Goal: Task Accomplishment & Management: Manage account settings

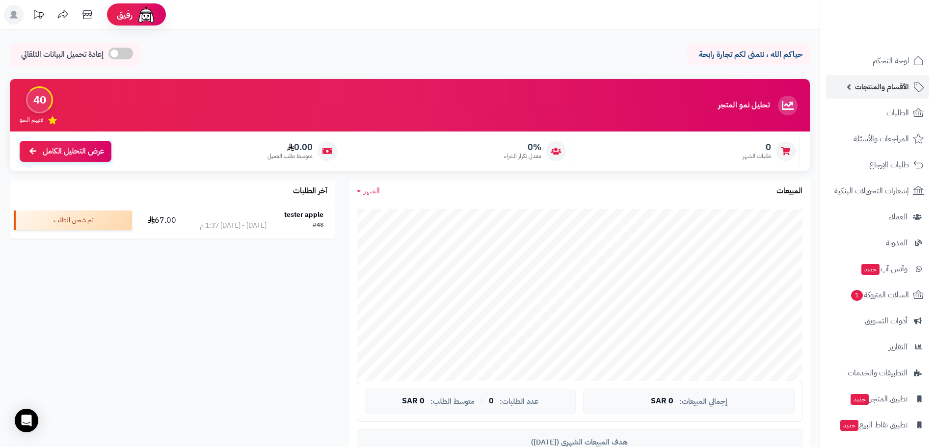
click at [901, 90] on span "الأقسام والمنتجات" at bounding box center [882, 87] width 54 height 14
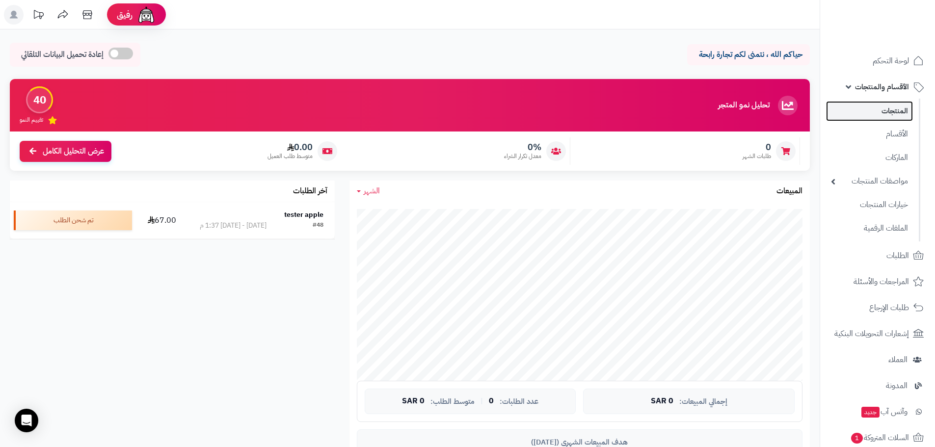
click at [892, 111] on link "المنتجات" at bounding box center [869, 111] width 87 height 20
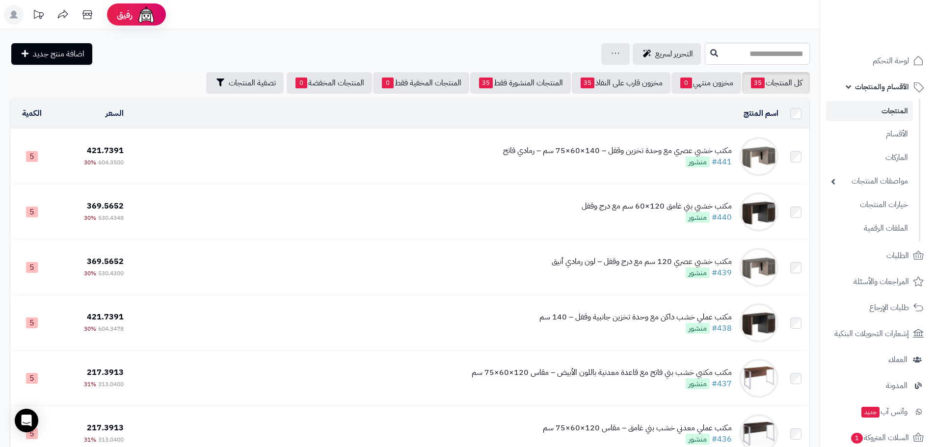
click at [638, 159] on div "مكتب خشبي عصري مع وحدة تخزين وقفل – 140×60×75 سم – رمادي فاتح #441 منشور" at bounding box center [617, 156] width 229 height 23
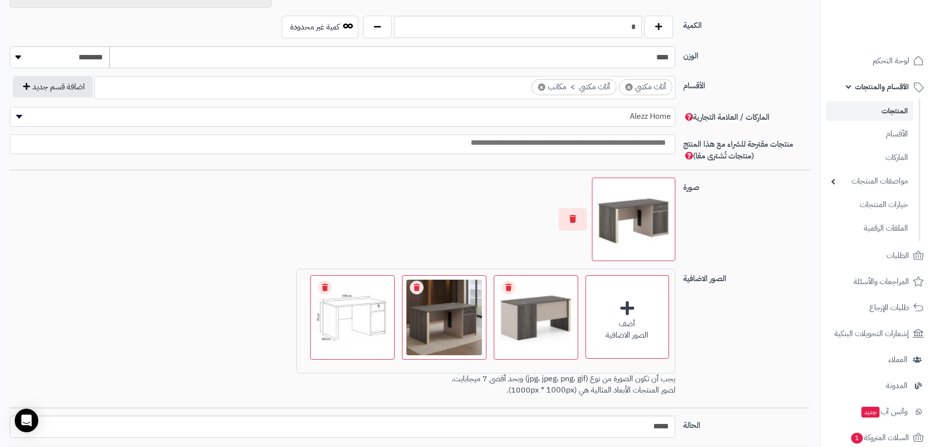
scroll to position [540, 0]
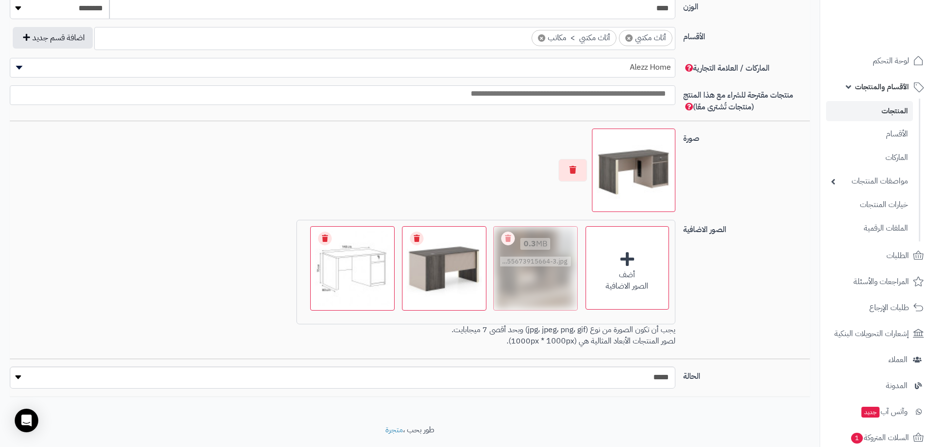
drag, startPoint x: 444, startPoint y: 276, endPoint x: 535, endPoint y: 269, distance: 91.5
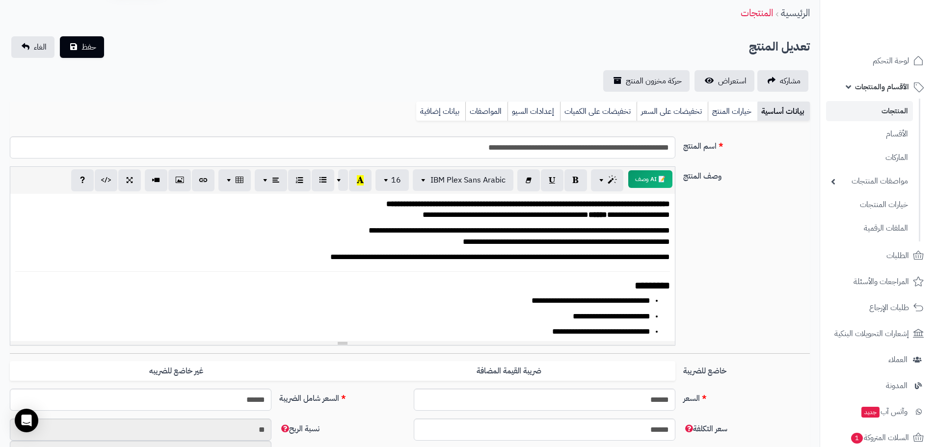
scroll to position [0, 0]
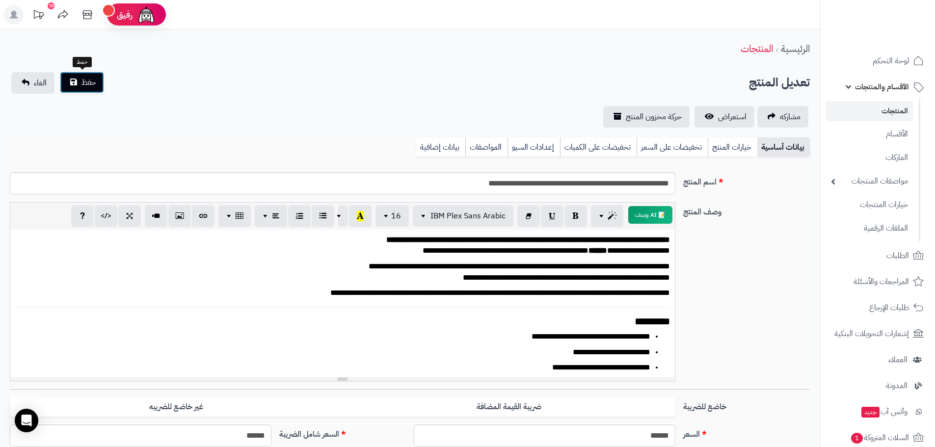
click at [95, 85] on span "حفظ" at bounding box center [88, 83] width 15 height 12
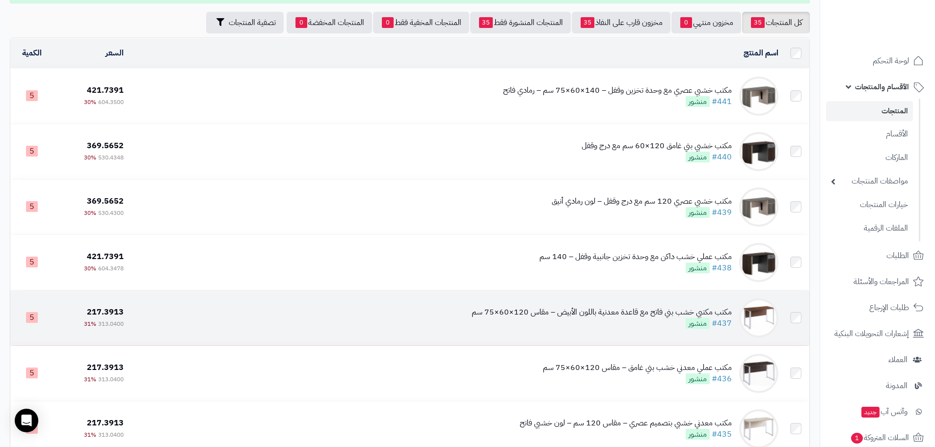
scroll to position [294, 0]
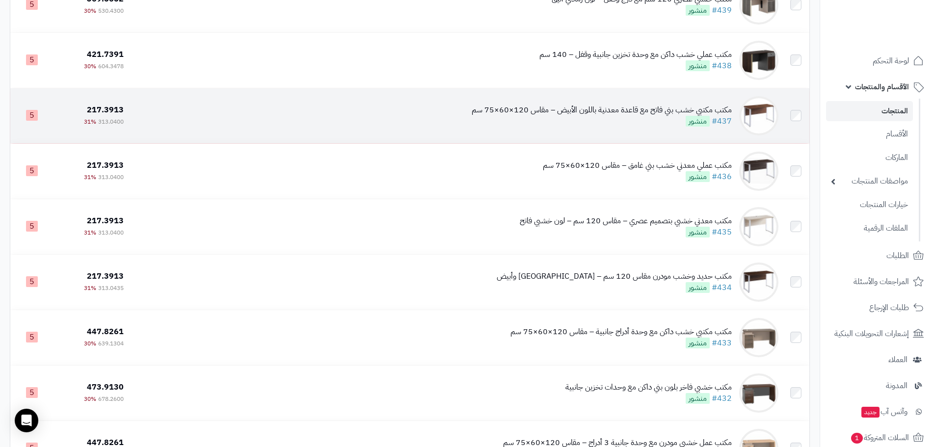
click at [588, 131] on td "مكتب مكتبي خشب بني فاتح مع قاعدة معدنية باللون الأبيض – مقاس 120×60×75 سم #437 …" at bounding box center [455, 115] width 655 height 55
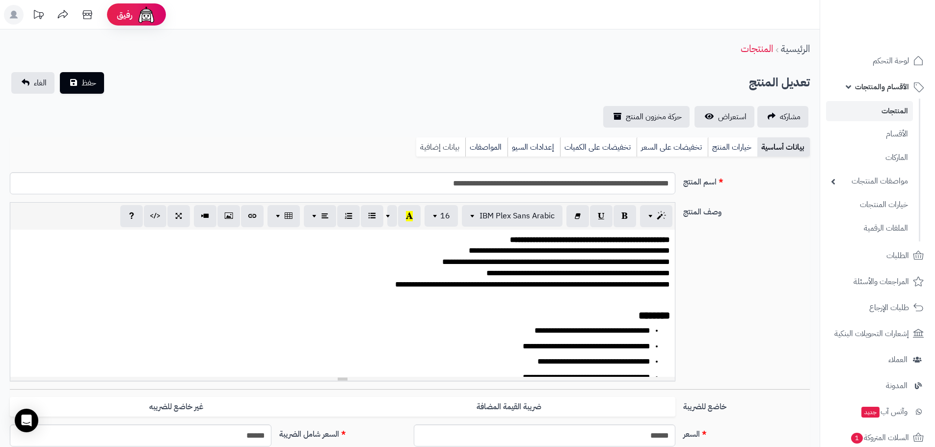
click at [450, 147] on link "بيانات إضافية" at bounding box center [440, 147] width 49 height 20
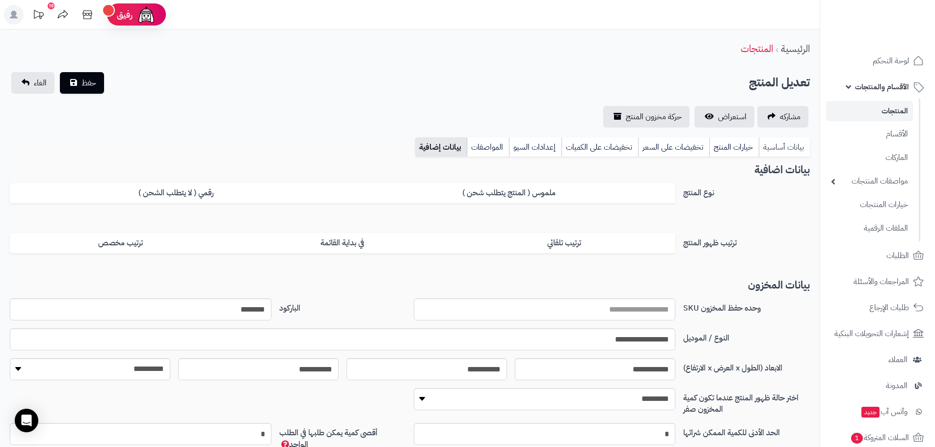
click at [790, 144] on link "بيانات أساسية" at bounding box center [784, 147] width 51 height 20
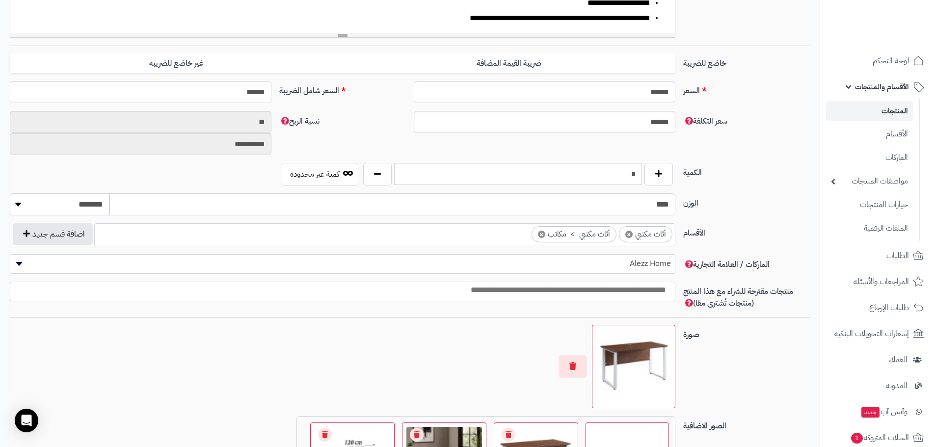
scroll to position [566, 0]
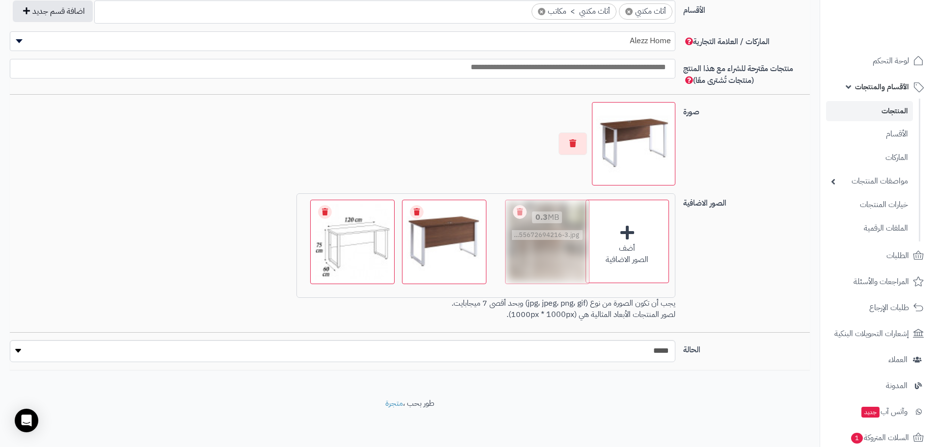
drag, startPoint x: 451, startPoint y: 262, endPoint x: 554, endPoint y: 245, distance: 104.5
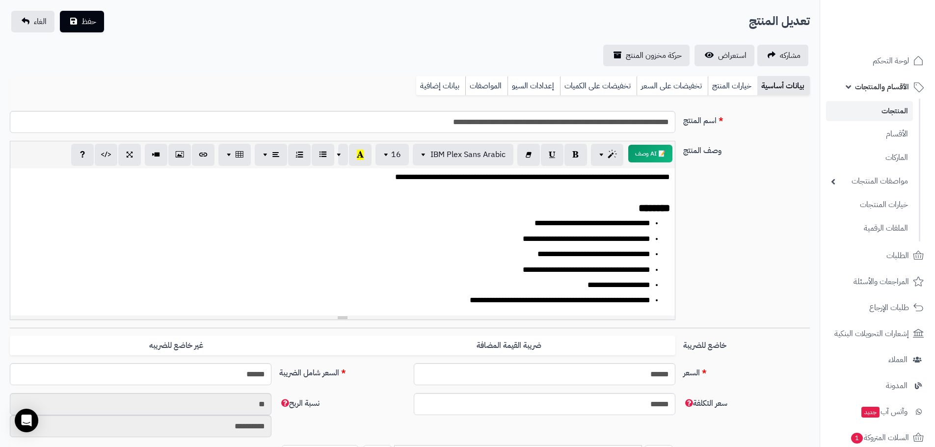
scroll to position [0, 0]
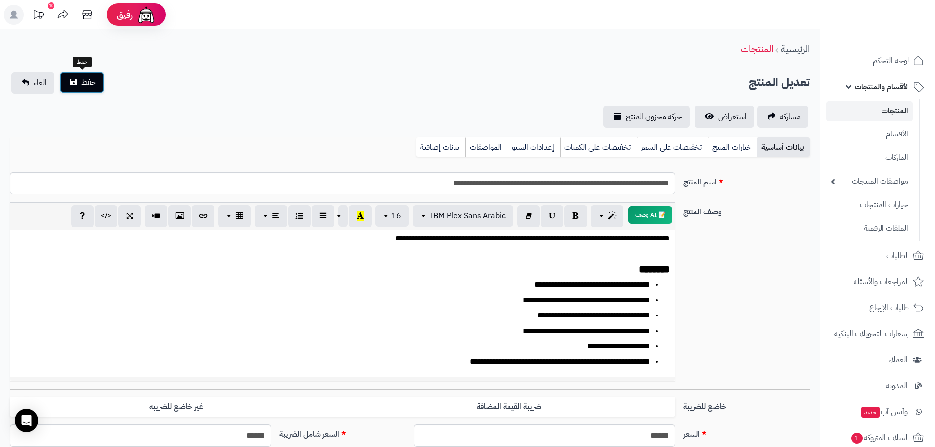
click at [68, 79] on button "حفظ" at bounding box center [82, 83] width 44 height 22
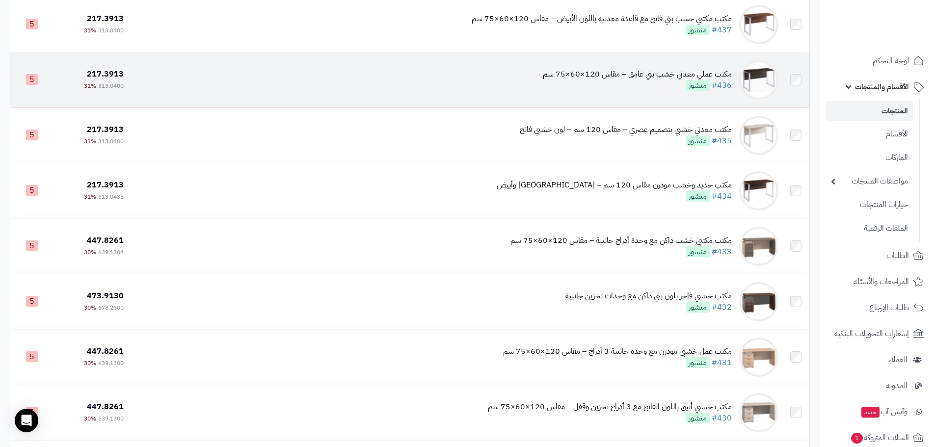
scroll to position [393, 0]
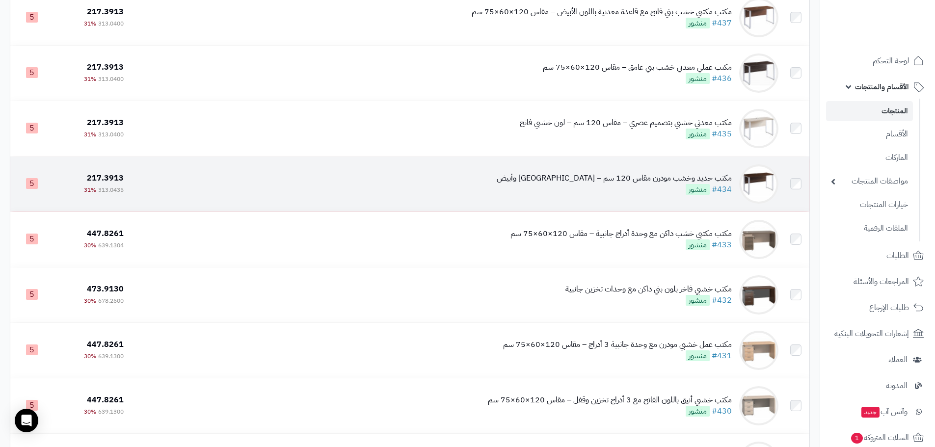
click at [608, 187] on div "مكتب حديد وخشب مودرن مقاس 120 سم – [GEOGRAPHIC_DATA] وأبيض #434 منشور" at bounding box center [614, 184] width 235 height 23
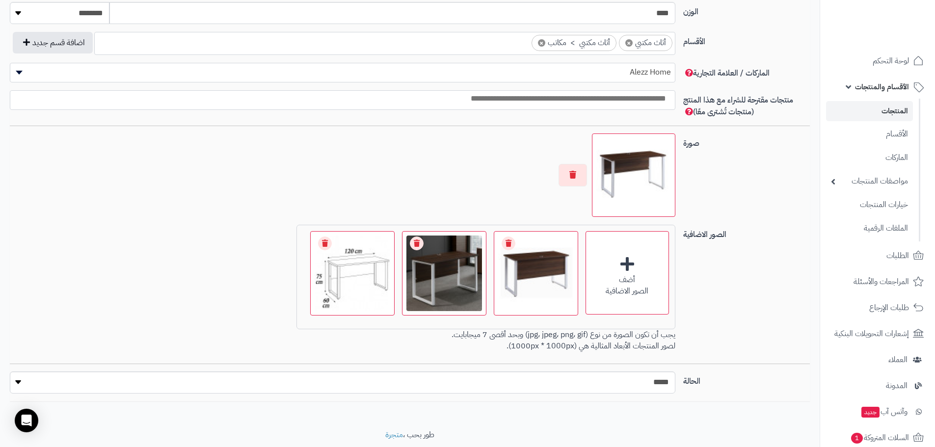
scroll to position [540, 0]
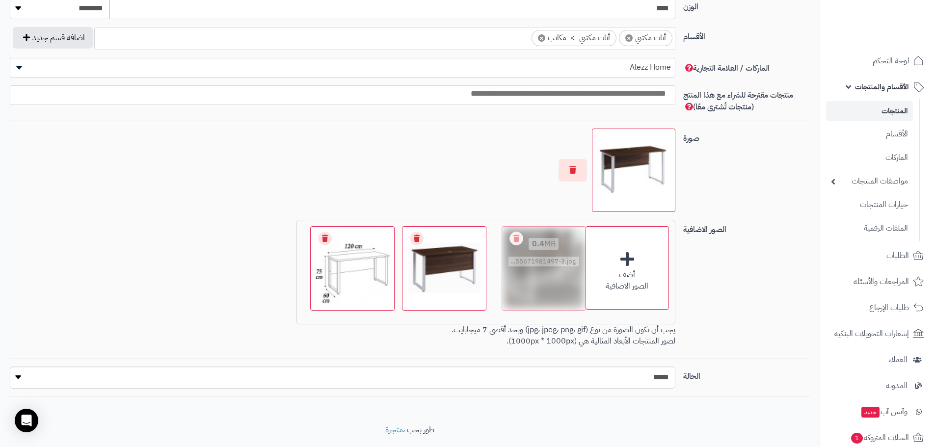
drag, startPoint x: 442, startPoint y: 283, endPoint x: 541, endPoint y: 282, distance: 99.6
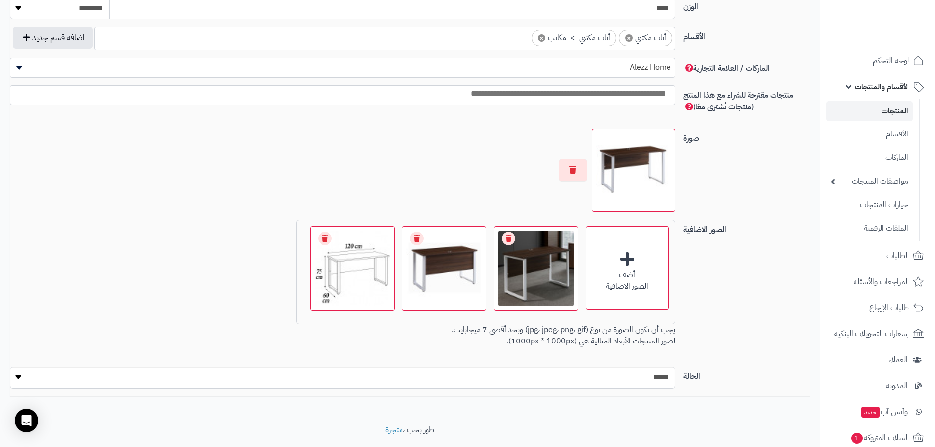
click at [214, 290] on div "أضف الصور الاضافية اختر الصور الاضافية 0.4 MB catalog/1755671981497-3.jpg Check…" at bounding box center [342, 285] width 673 height 131
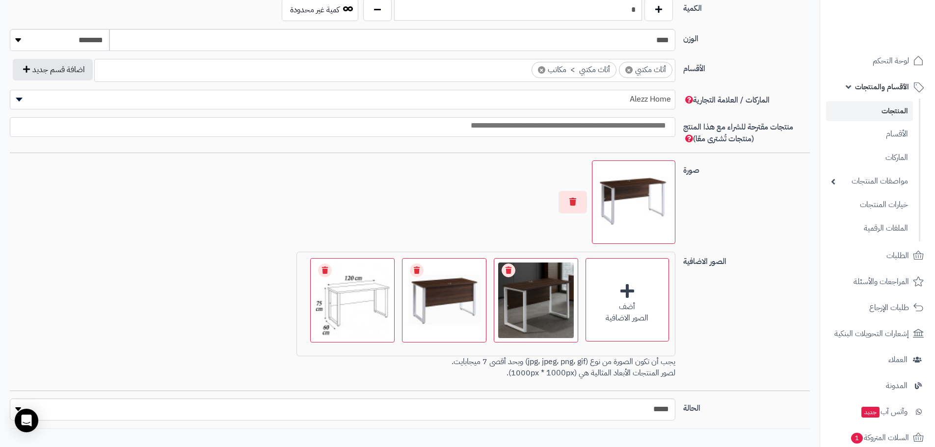
scroll to position [491, 0]
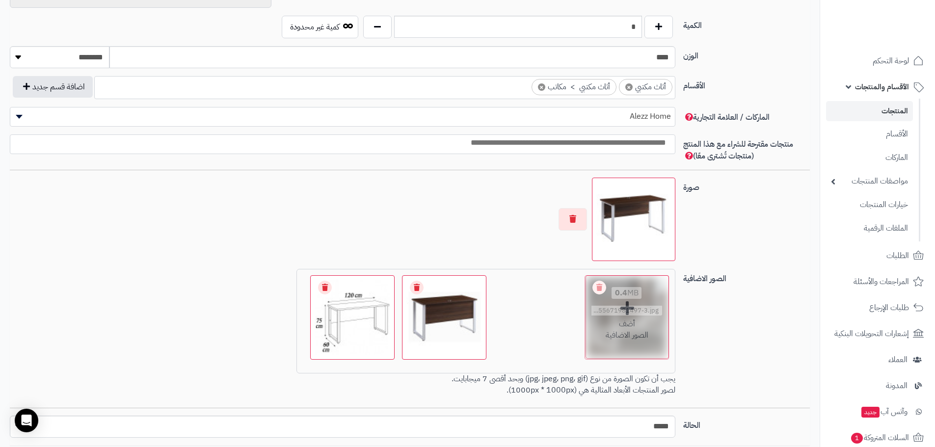
drag, startPoint x: 545, startPoint y: 329, endPoint x: 642, endPoint y: 323, distance: 97.4
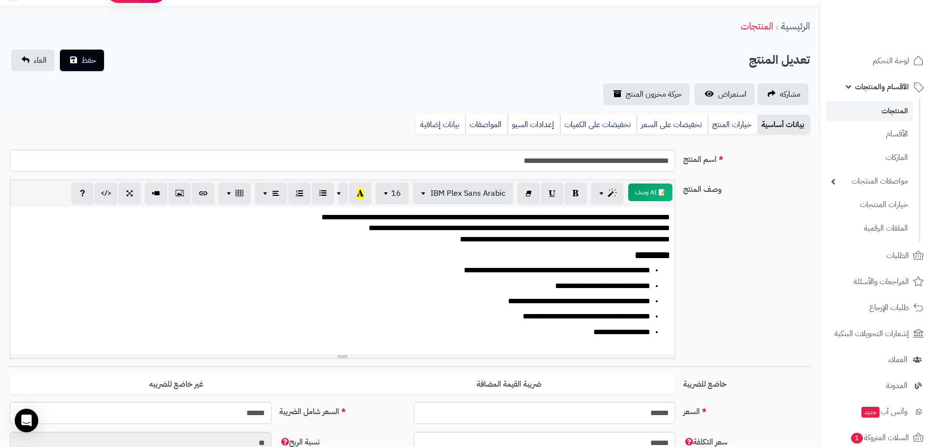
scroll to position [0, 0]
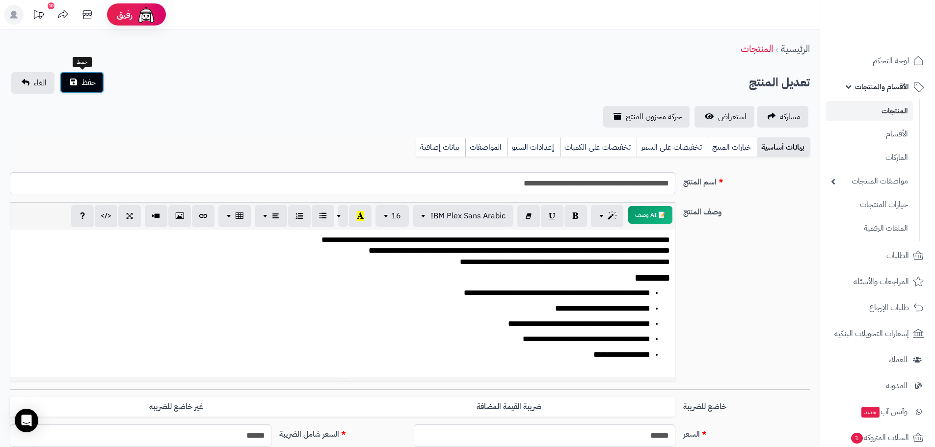
click at [91, 81] on span "حفظ" at bounding box center [88, 83] width 15 height 12
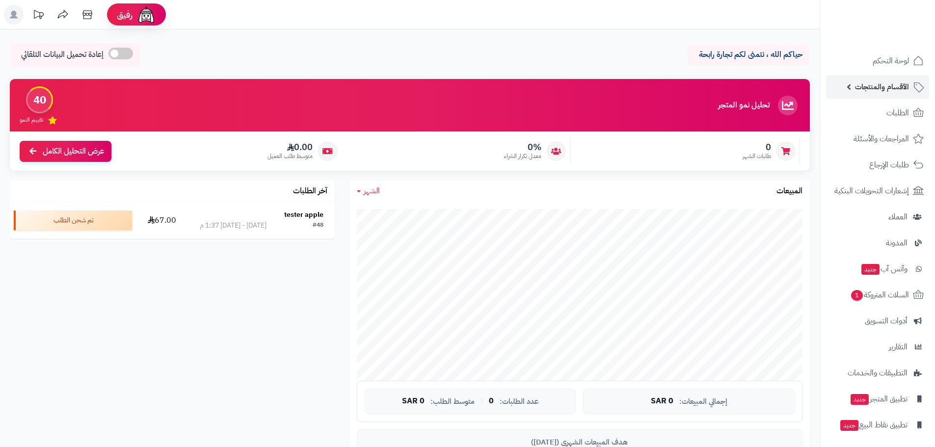
click at [892, 90] on span "الأقسام والمنتجات" at bounding box center [882, 87] width 54 height 14
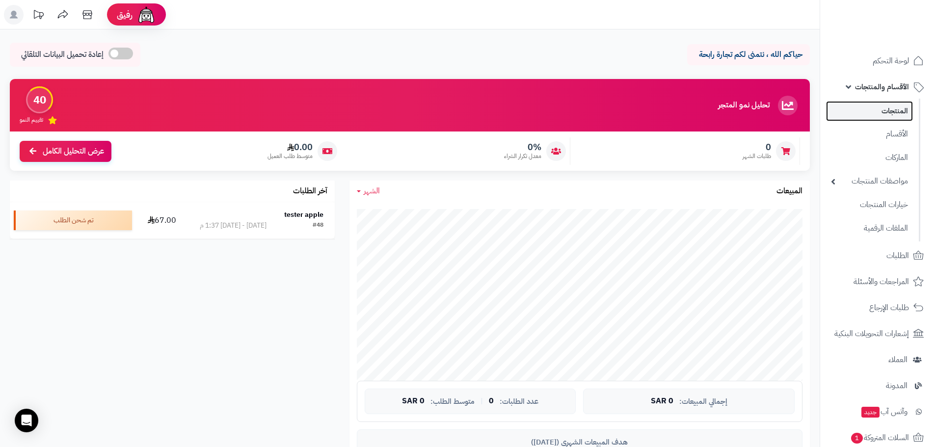
click at [892, 115] on link "المنتجات" at bounding box center [869, 111] width 87 height 20
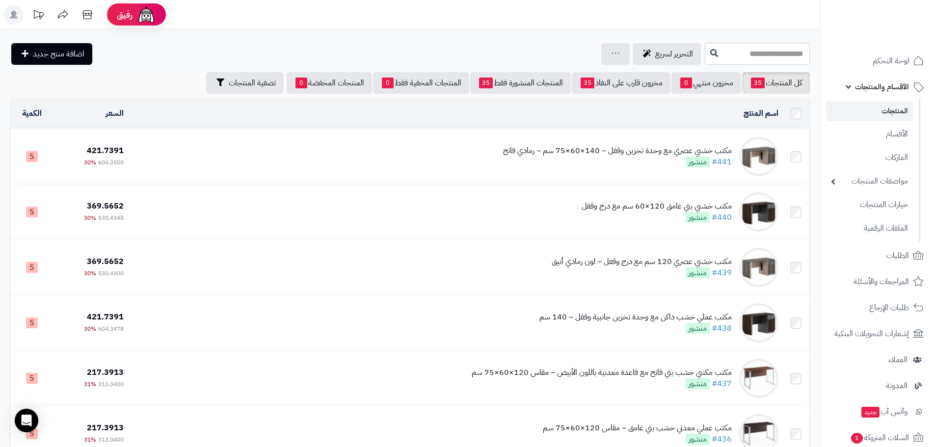
click at [626, 161] on div "مكتب خشبي عصري مع وحدة تخزين وقفل – 140×60×75 سم – رمادي فاتح #441 منشور" at bounding box center [617, 156] width 229 height 23
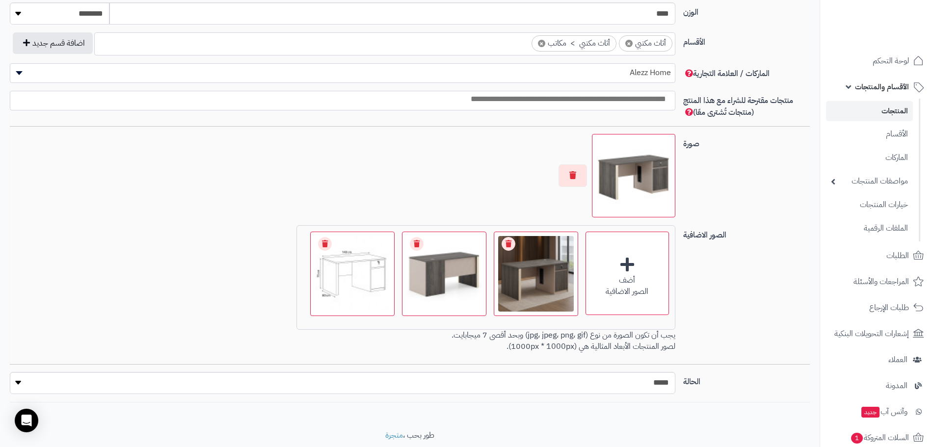
scroll to position [517, 0]
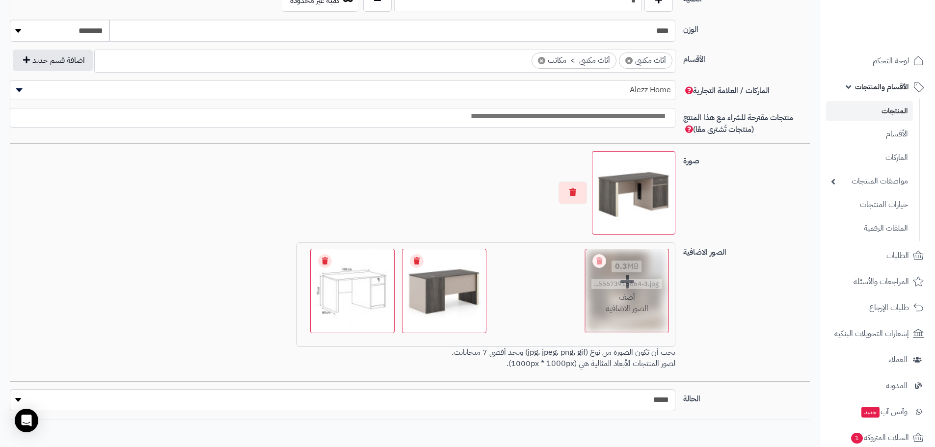
drag, startPoint x: 536, startPoint y: 289, endPoint x: 639, endPoint y: 289, distance: 103.0
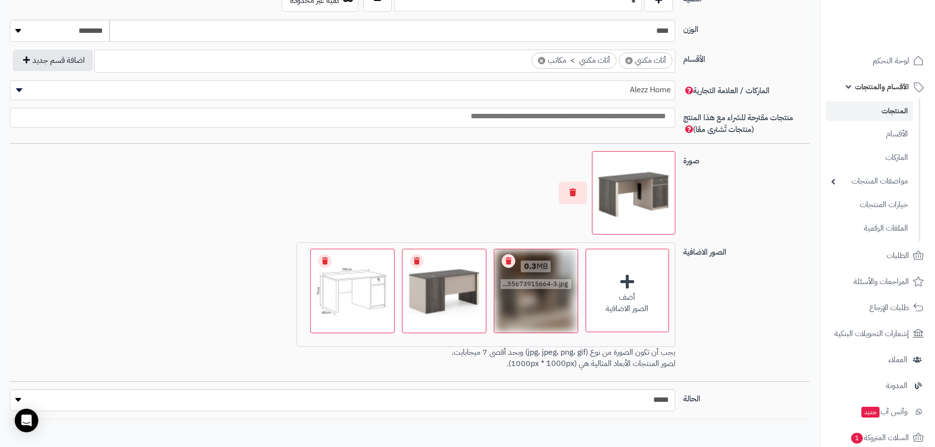
scroll to position [566, 0]
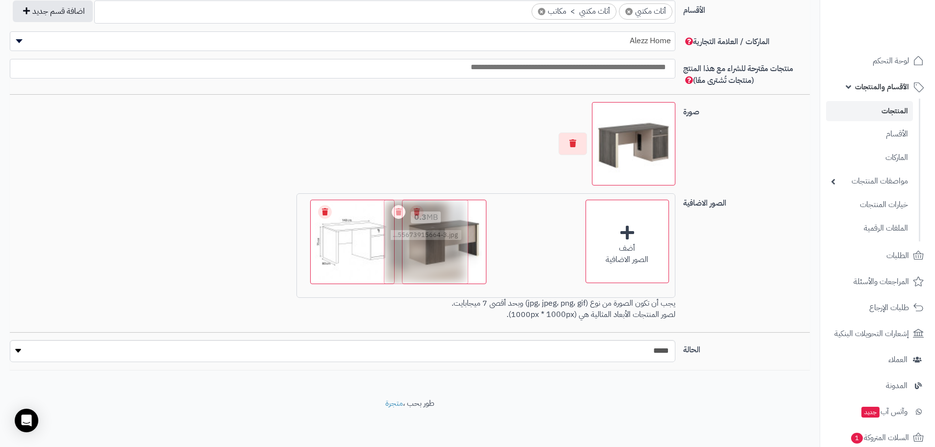
drag, startPoint x: 546, startPoint y: 263, endPoint x: 436, endPoint y: 257, distance: 110.1
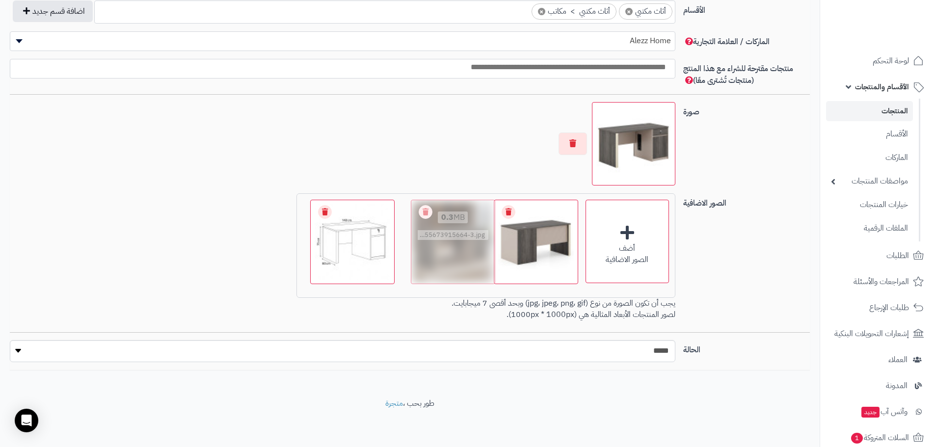
drag, startPoint x: 546, startPoint y: 260, endPoint x: 463, endPoint y: 245, distance: 84.1
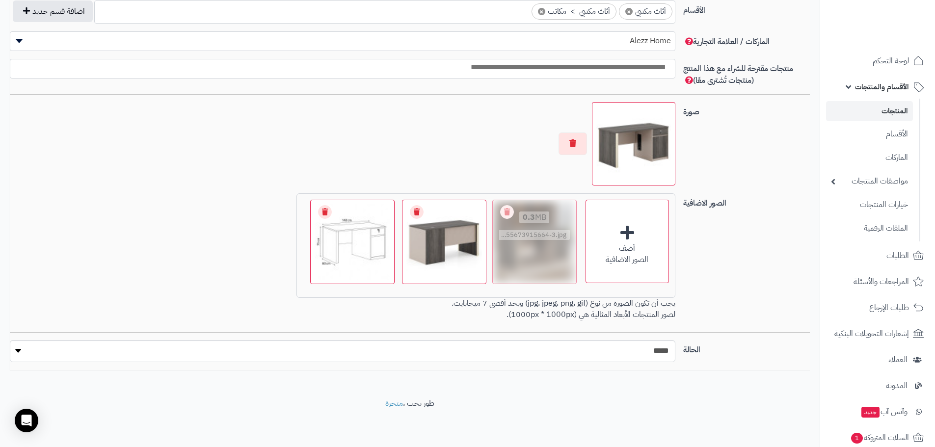
drag, startPoint x: 454, startPoint y: 259, endPoint x: 544, endPoint y: 246, distance: 91.2
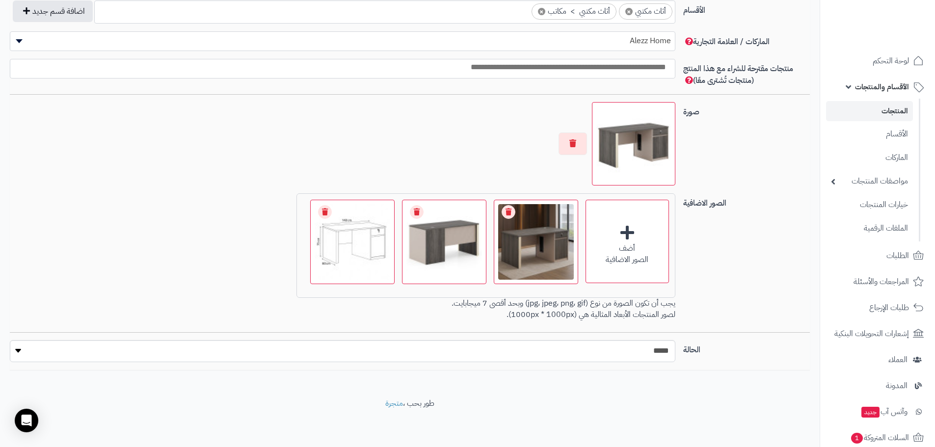
click at [435, 155] on div at bounding box center [342, 143] width 665 height 83
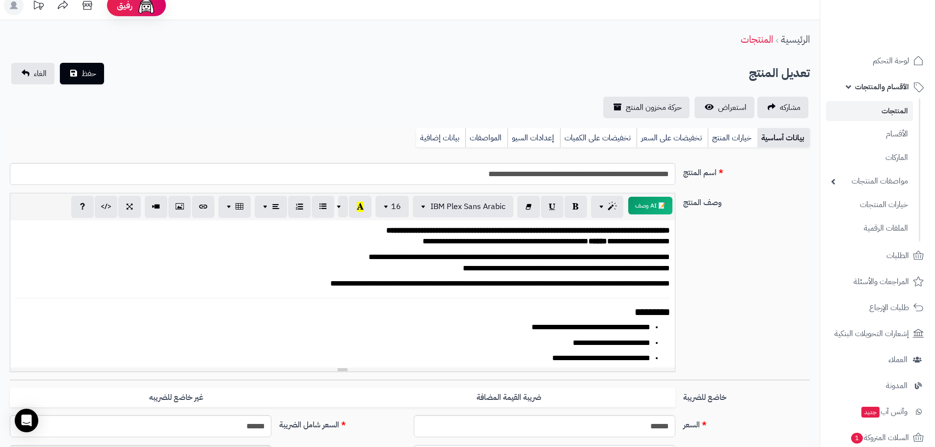
scroll to position [0, 0]
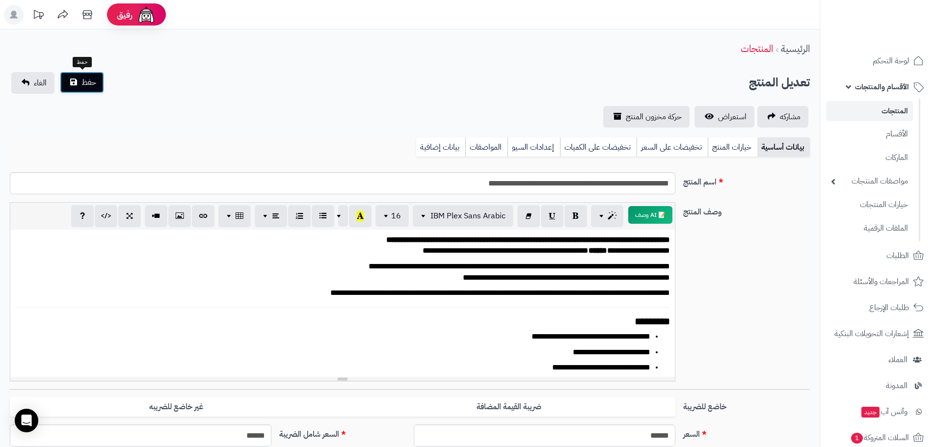
click at [88, 83] on span "حفظ" at bounding box center [88, 83] width 15 height 12
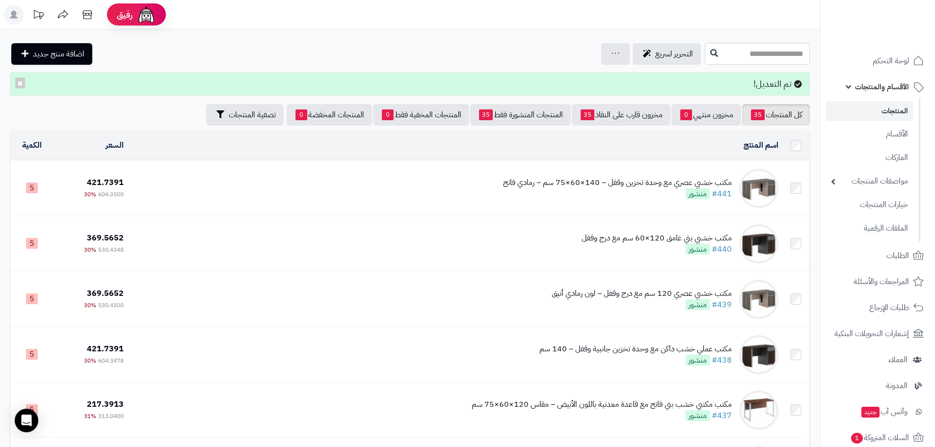
click at [359, 184] on td "مكتب خشبي عصري مع وحدة تخزين وقفل – 140×60×75 سم – رمادي فاتح #441 منشور" at bounding box center [455, 188] width 655 height 55
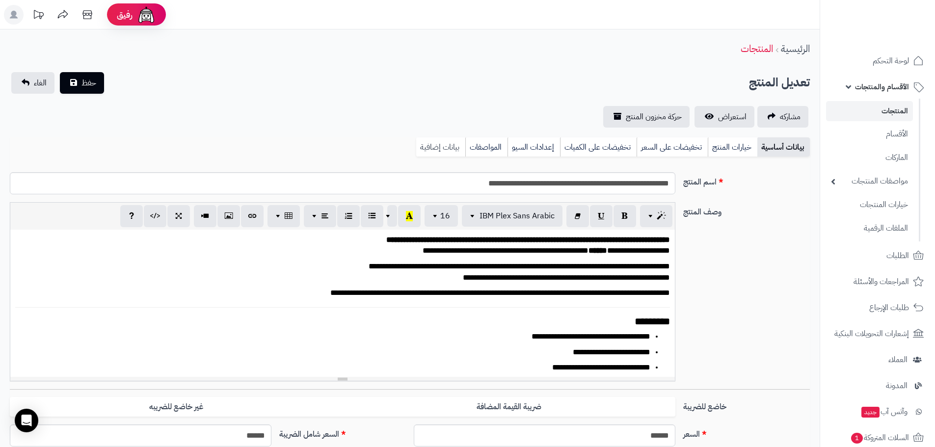
click at [431, 149] on link "بيانات إضافية" at bounding box center [440, 147] width 49 height 20
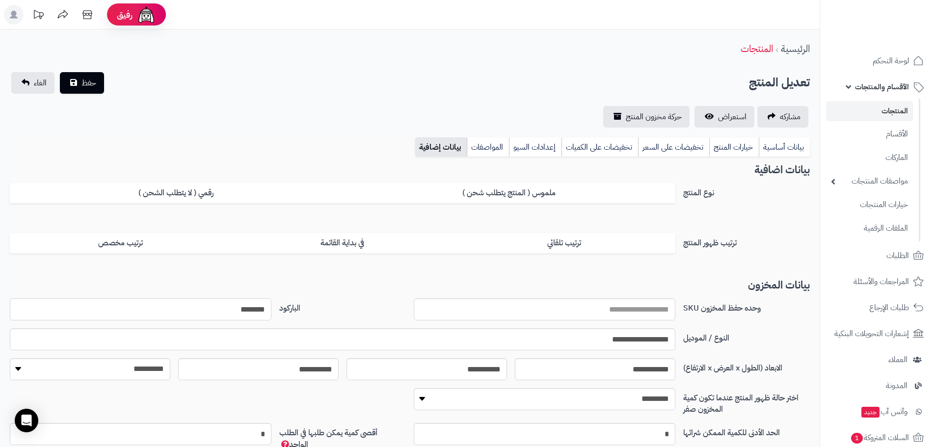
click at [241, 308] on input "********" at bounding box center [141, 309] width 262 height 22
